Goal: Task Accomplishment & Management: Use online tool/utility

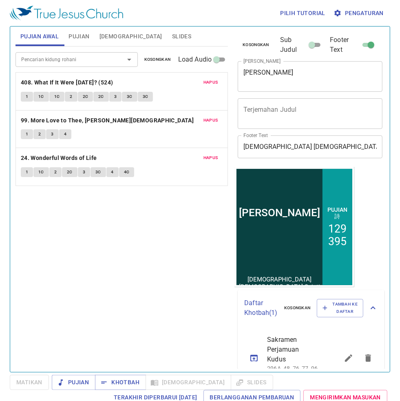
drag, startPoint x: 161, startPoint y: 57, endPoint x: 153, endPoint y: 57, distance: 8.6
click at [161, 57] on span "Kosongkan" at bounding box center [157, 59] width 27 height 7
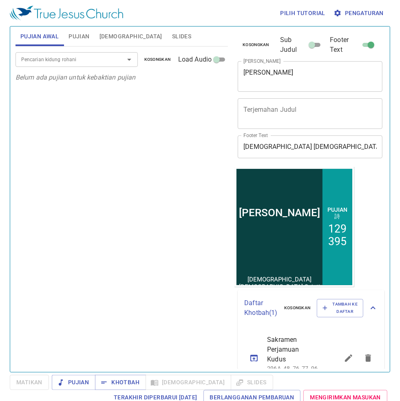
click at [89, 58] on input "Pencarian kidung rohani" at bounding box center [64, 59] width 93 height 9
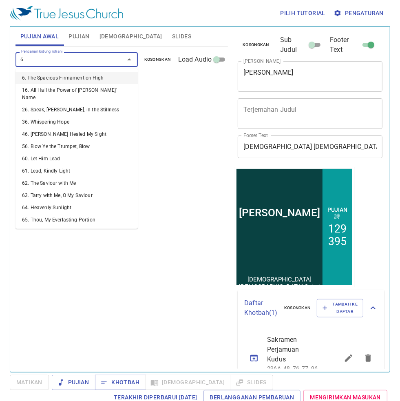
type input "64"
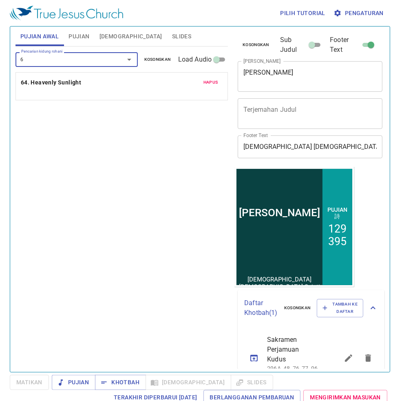
type input "66"
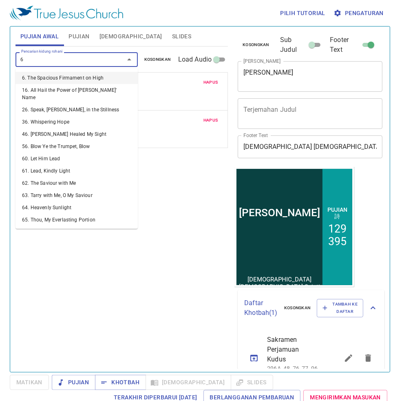
type input "68"
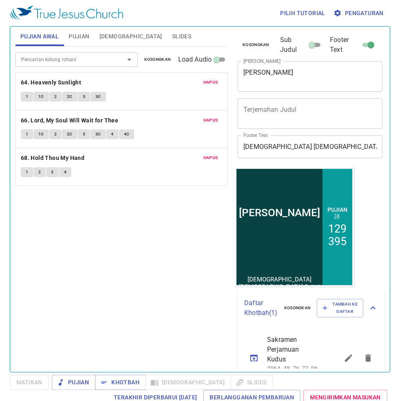
click at [172, 34] on span "Slides" at bounding box center [181, 36] width 19 height 10
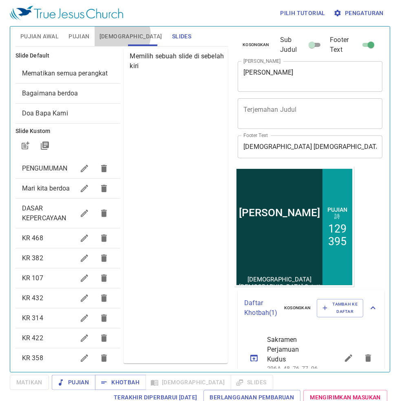
click at [122, 35] on span "[DEMOGRAPHIC_DATA]" at bounding box center [130, 36] width 63 height 10
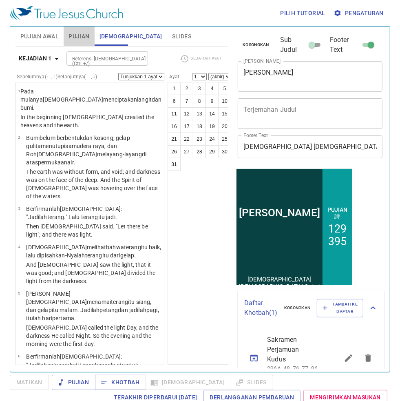
click at [82, 40] on span "Pujian" at bounding box center [78, 36] width 21 height 10
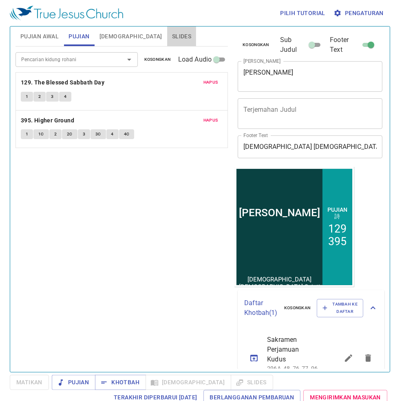
click at [172, 35] on span "Slides" at bounding box center [181, 36] width 19 height 10
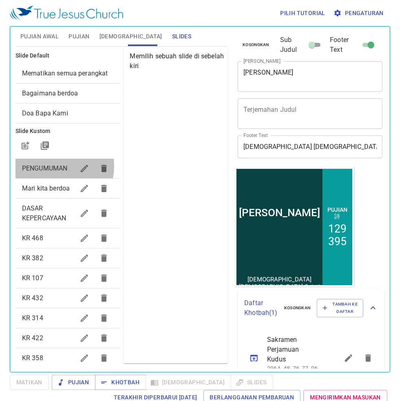
click at [45, 172] on span "PENGUMUMAN" at bounding box center [45, 168] width 46 height 8
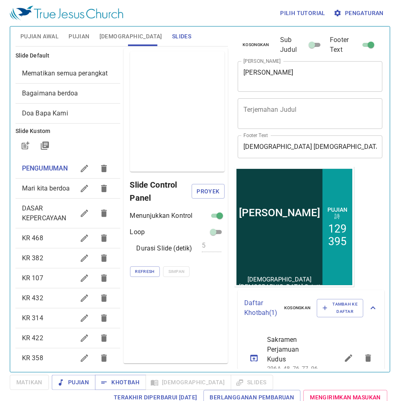
click at [78, 78] on span "Mematikan semua perangkat" at bounding box center [68, 73] width 92 height 10
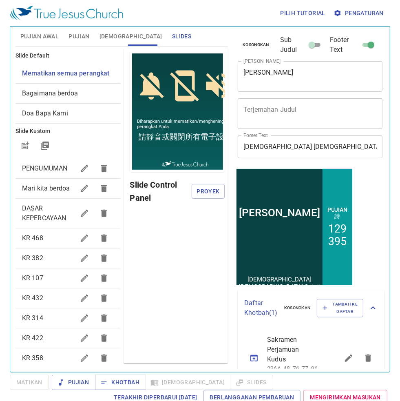
click at [348, 11] on span "Pengaturan" at bounding box center [359, 13] width 49 height 10
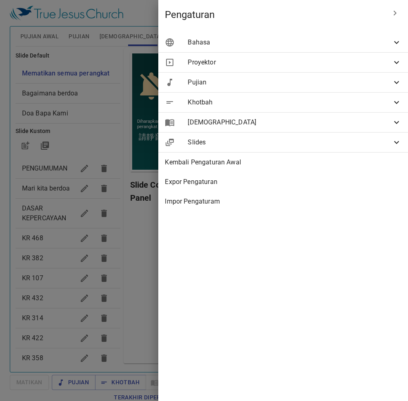
click at [342, 46] on span "Bahasa" at bounding box center [290, 43] width 204 height 10
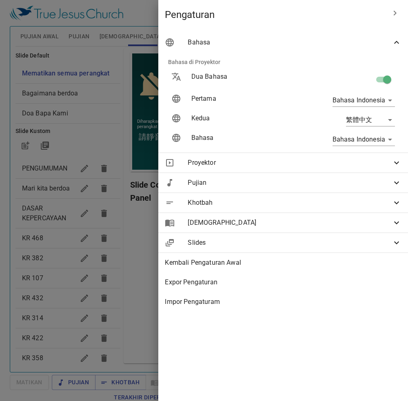
click at [375, 79] on input "checkbox" at bounding box center [387, 80] width 46 height 15
checkbox input "false"
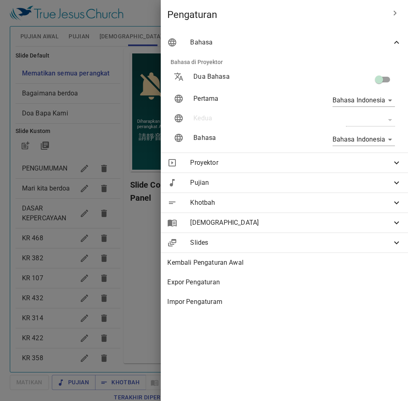
click at [119, 148] on div at bounding box center [204, 200] width 408 height 401
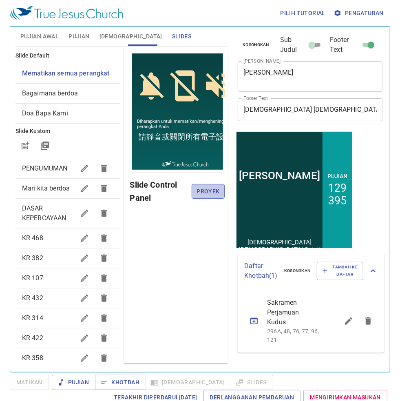
click at [209, 192] on span "Proyek" at bounding box center [208, 191] width 20 height 10
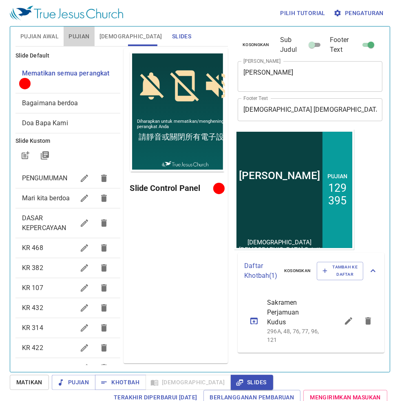
click at [85, 37] on span "Pujian" at bounding box center [78, 36] width 21 height 10
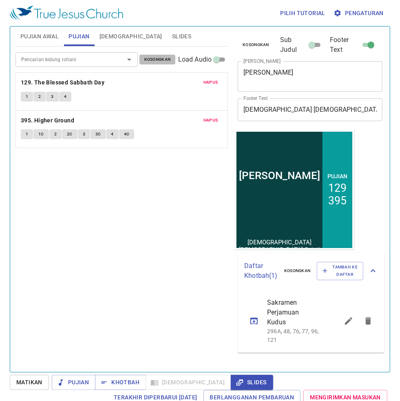
click at [170, 58] on span "Kosongkan" at bounding box center [157, 59] width 27 height 7
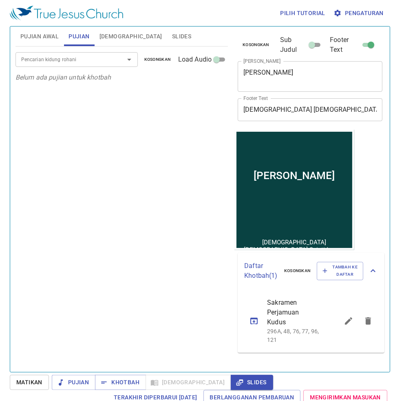
click at [68, 58] on input "Pencarian kidung rohani" at bounding box center [64, 59] width 93 height 9
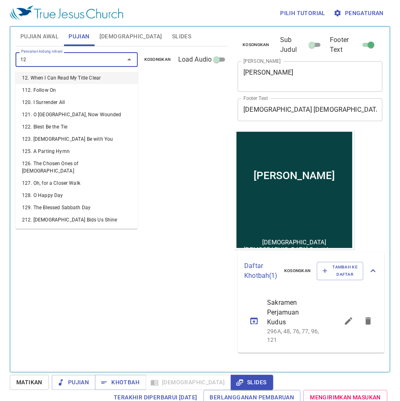
type input "128"
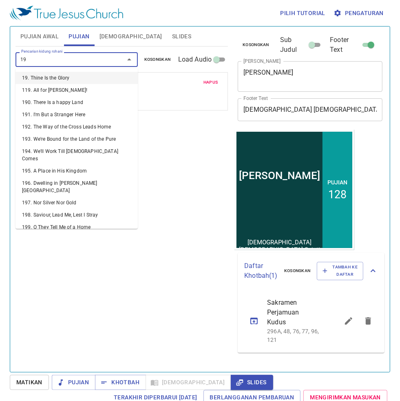
type input "195"
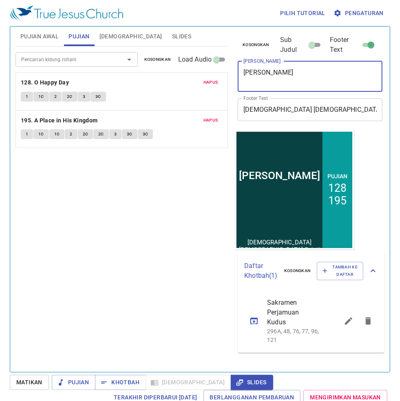
drag, startPoint x: 283, startPoint y: 78, endPoint x: 225, endPoint y: 80, distance: 57.1
click at [225, 80] on div "Pujian Awal Pujian Alkitab Slides Pencarian kidung rohani Pencarian kidung roha…" at bounding box center [200, 195] width 376 height 345
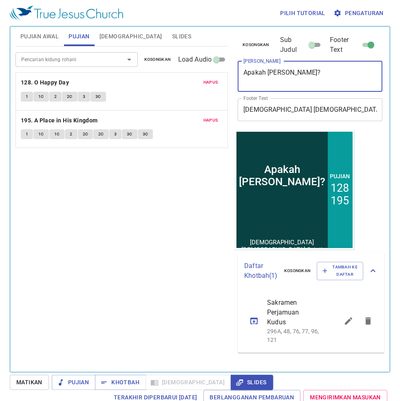
type textarea "Apakah [PERSON_NAME]?"
click at [183, 184] on div "Pencarian kidung rohani Pencarian kidung rohani Kosongkan Load Audio Hapus 128.…" at bounding box center [121, 205] width 212 height 318
click at [206, 120] on span "Hapus" at bounding box center [210, 120] width 15 height 7
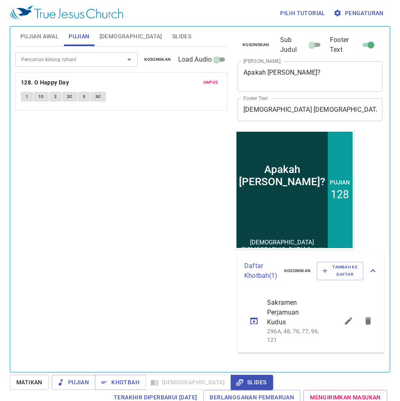
click at [95, 62] on input "Pencarian kidung rohani" at bounding box center [64, 59] width 93 height 9
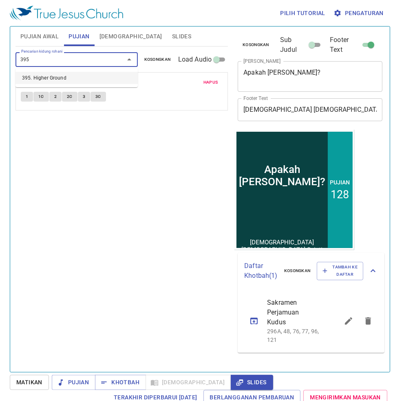
type input "395. Higher Ground"
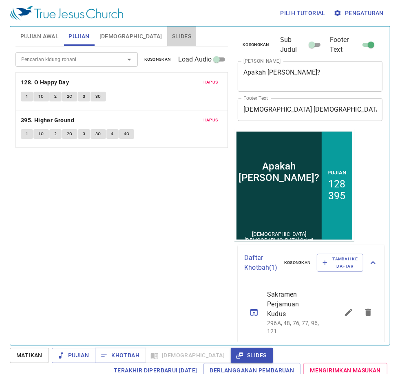
click at [172, 36] on span "Slides" at bounding box center [181, 36] width 19 height 10
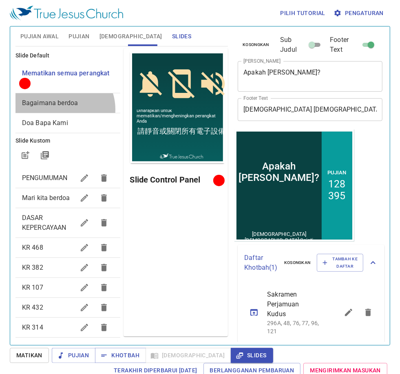
click at [62, 109] on div "Bagaimana berdoa" at bounding box center [67, 103] width 105 height 20
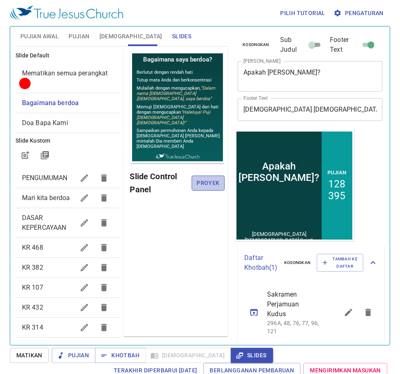
click at [209, 183] on span "Proyek" at bounding box center [208, 183] width 20 height 10
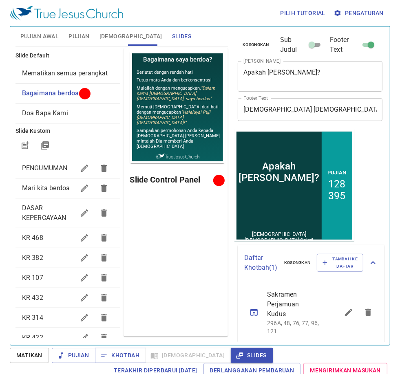
click at [203, 261] on div "Pratinjau Slide Control Panel" at bounding box center [176, 192] width 105 height 289
click at [75, 40] on span "Pujian" at bounding box center [78, 36] width 21 height 10
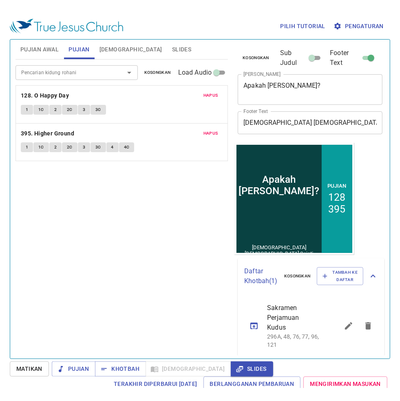
scroll to position [4, 0]
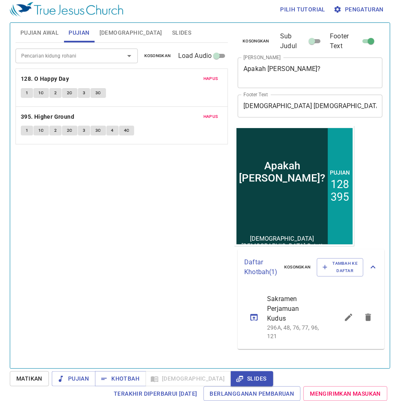
click at [126, 217] on div "Pencarian kidung rohani Pencarian kidung rohani Kosongkan Load Audio Hapus 128.…" at bounding box center [121, 202] width 212 height 318
click at [48, 33] on span "Pujian Awal" at bounding box center [39, 33] width 38 height 10
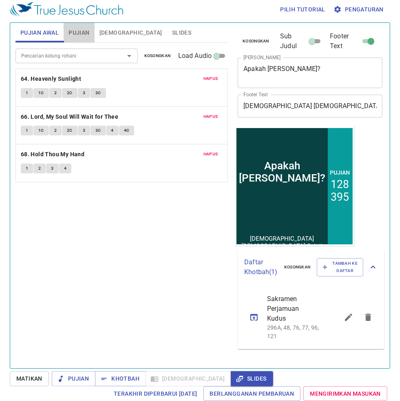
click at [74, 31] on span "Pujian" at bounding box center [78, 33] width 21 height 10
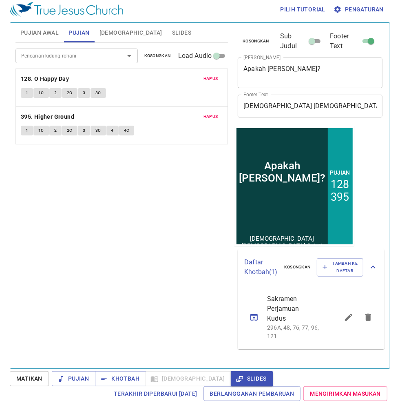
click at [37, 39] on button "Pujian Awal" at bounding box center [39, 33] width 48 height 20
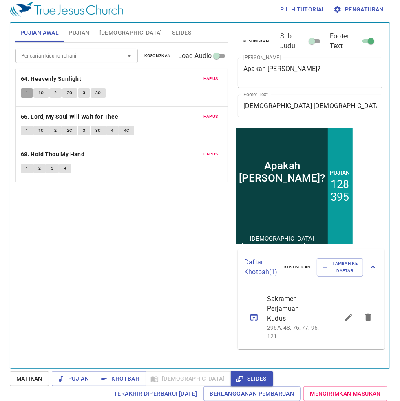
click at [27, 95] on span "1" at bounding box center [27, 92] width 2 height 7
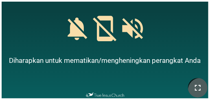
click at [194, 83] on icon "button" at bounding box center [198, 88] width 10 height 10
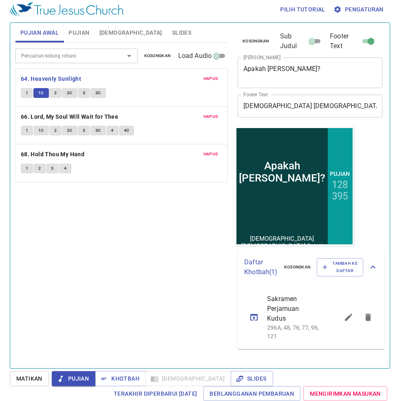
scroll to position [4, 0]
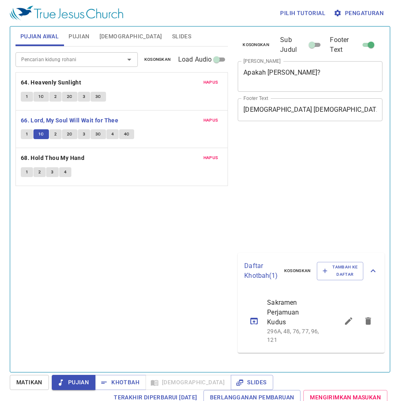
scroll to position [4, 0]
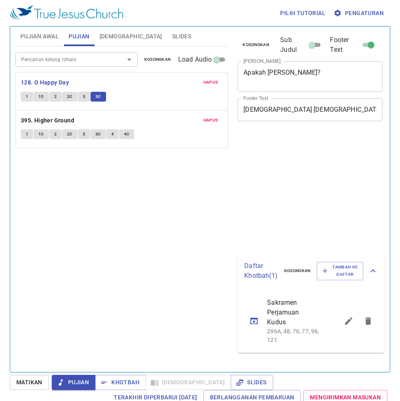
scroll to position [4, 0]
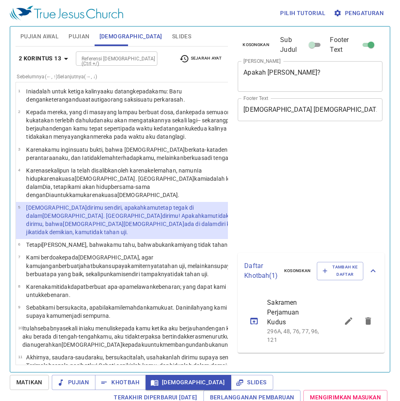
select select "5"
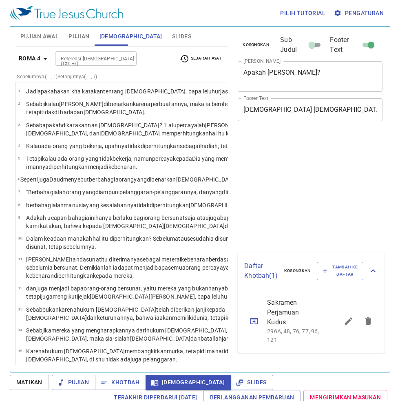
select select "19"
select select "21"
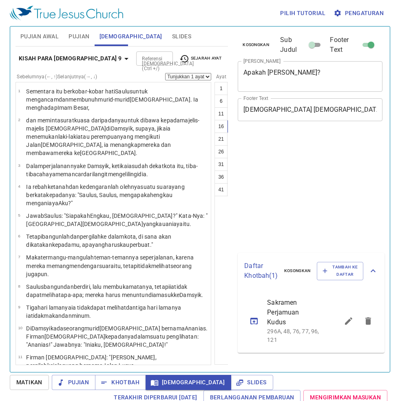
select select "17"
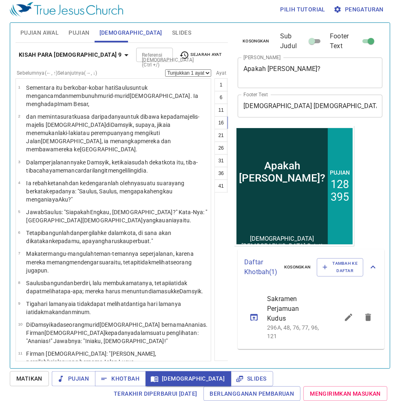
scroll to position [439, 0]
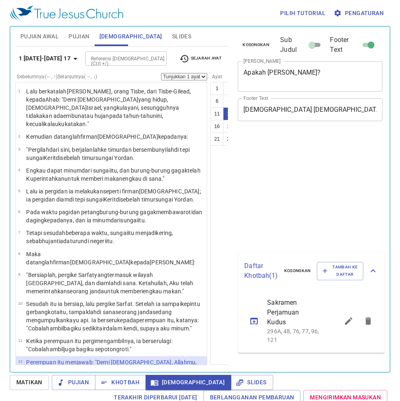
select select "12"
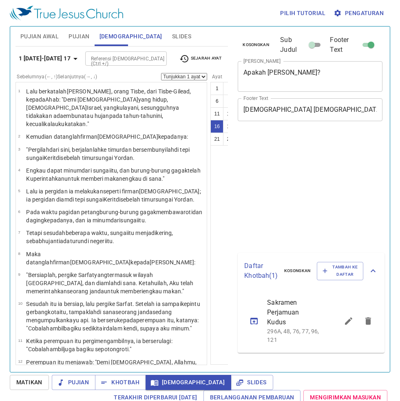
select select "16"
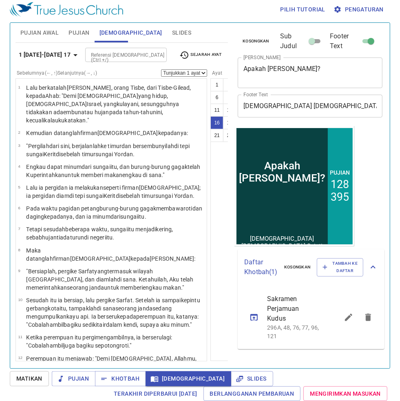
click at [56, 55] on b "1 Raja-raja 17" at bounding box center [45, 55] width 52 height 10
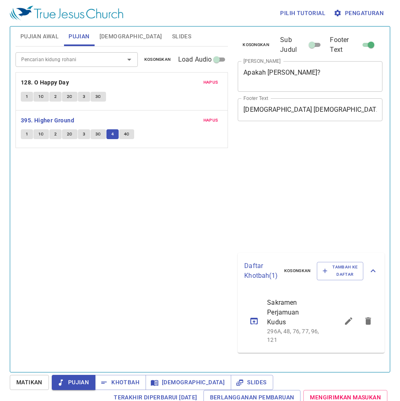
scroll to position [4, 0]
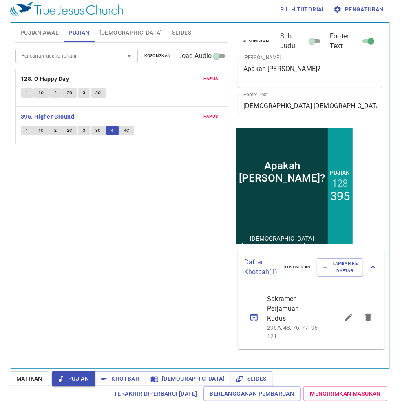
click at [128, 135] on button "4C" at bounding box center [126, 131] width 15 height 10
click at [135, 211] on div "Pencarian kidung rohani Pencarian kidung rohani Kosongkan Load Audio Hapus 128.…" at bounding box center [121, 202] width 212 height 318
click at [193, 231] on div "Pencarian kidung rohani Pencarian kidung rohani Kosongkan Load Audio Hapus 128.…" at bounding box center [121, 202] width 212 height 318
click at [126, 133] on span "4C" at bounding box center [127, 130] width 6 height 7
click at [129, 129] on button "4C" at bounding box center [126, 131] width 15 height 10
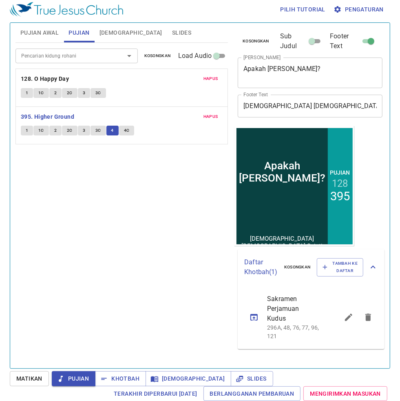
click at [128, 132] on span "4C" at bounding box center [127, 130] width 6 height 7
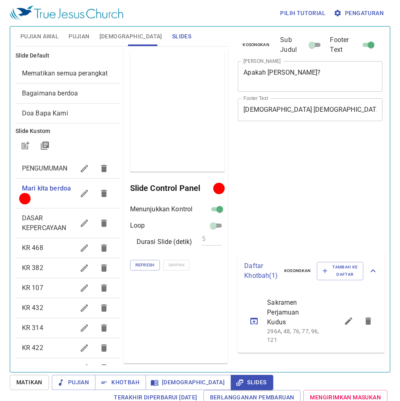
scroll to position [4, 0]
